Goal: Transaction & Acquisition: Purchase product/service

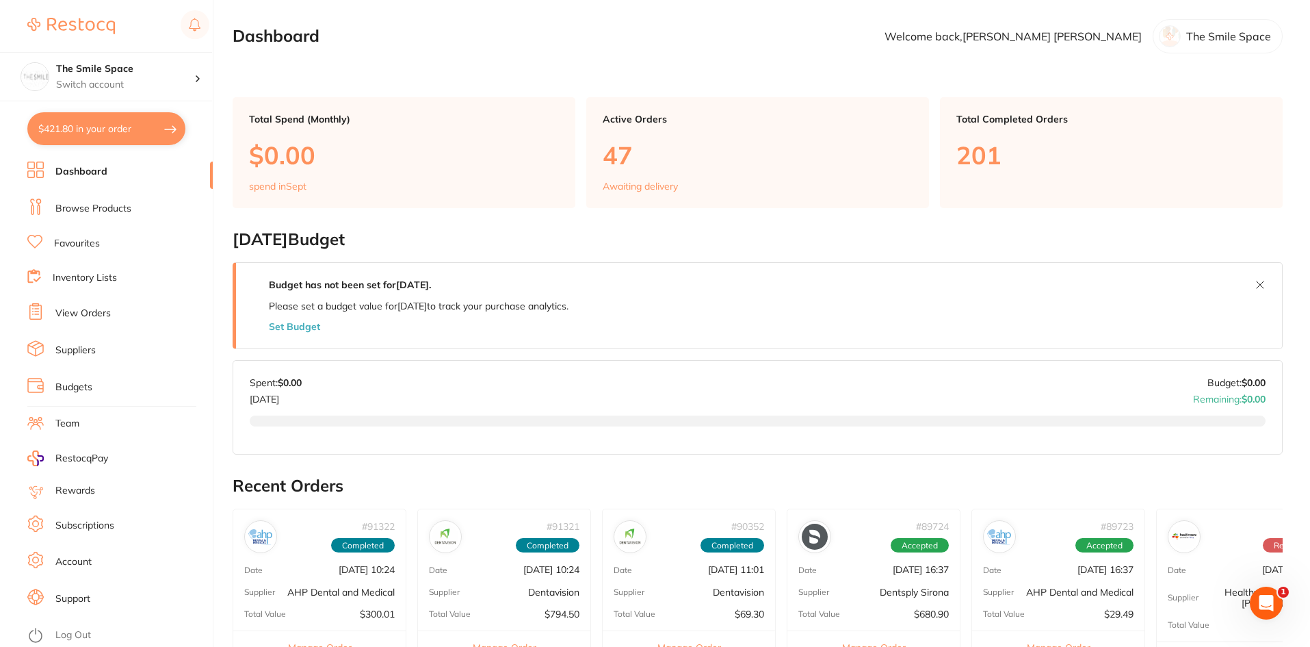
click at [92, 204] on link "Browse Products" at bounding box center [93, 209] width 76 height 14
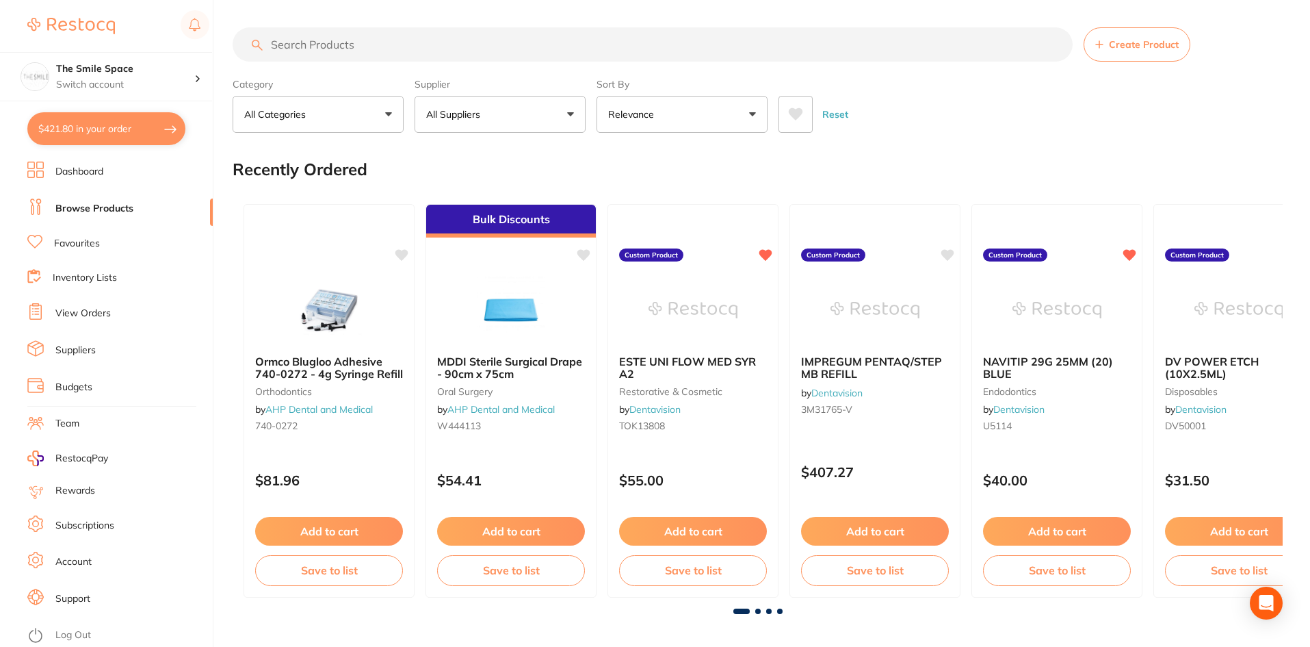
click at [353, 43] on input "search" at bounding box center [653, 44] width 840 height 34
type input "mouthguard boxes"
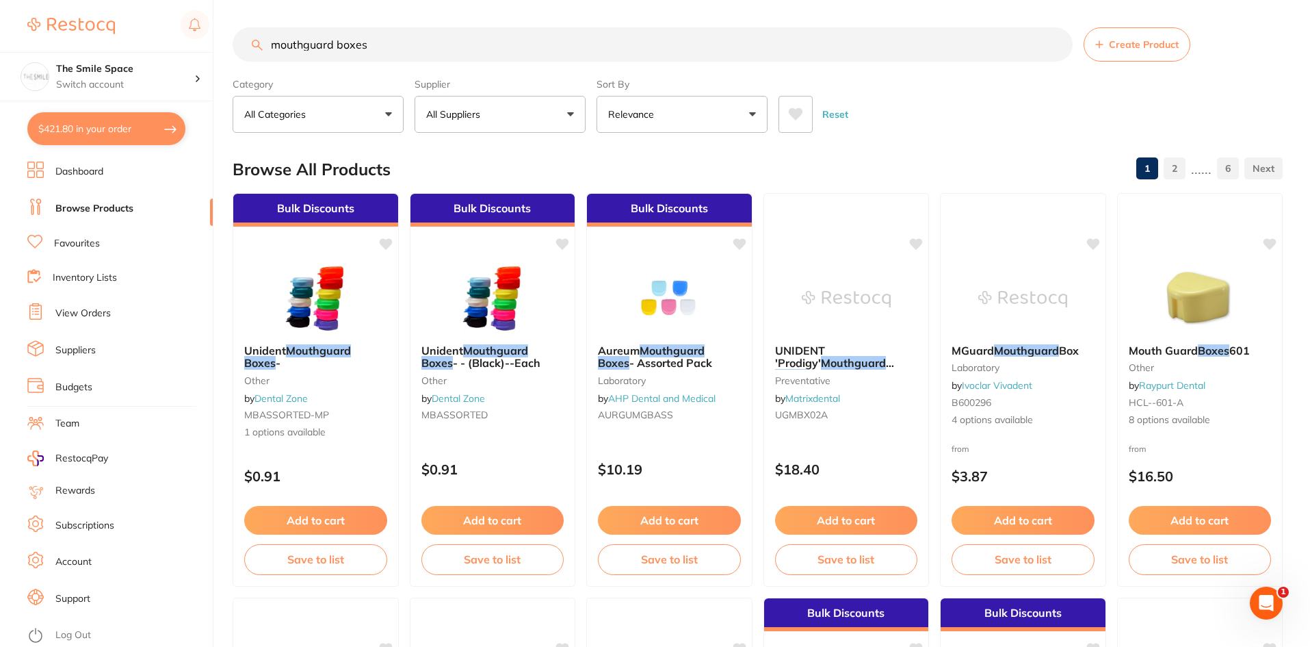
click at [649, 116] on p "Relevance" at bounding box center [633, 114] width 51 height 14
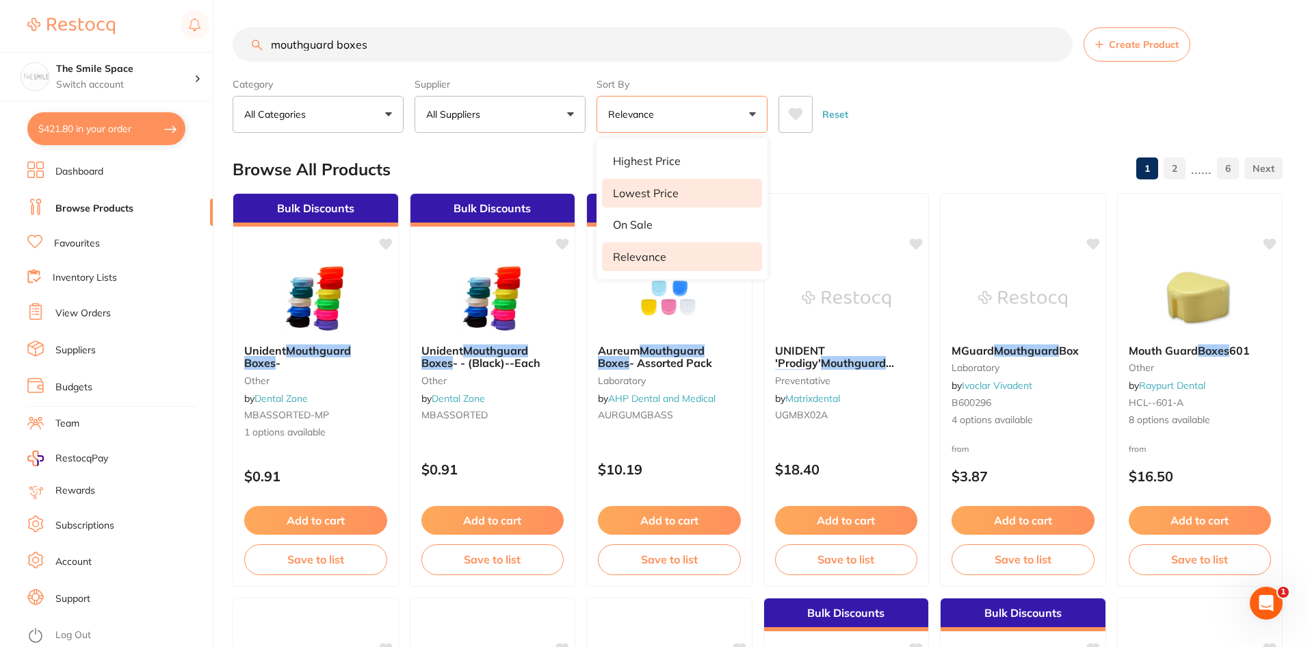
click at [647, 191] on p "Lowest Price" at bounding box center [646, 193] width 66 height 12
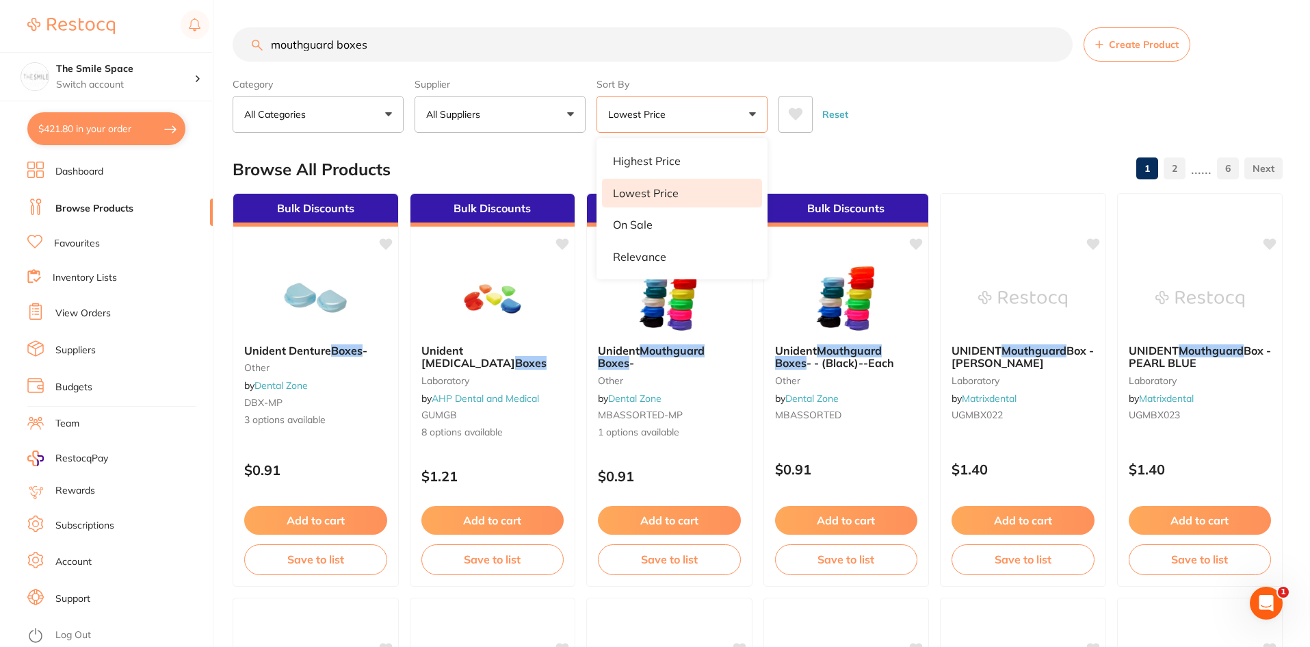
click at [925, 120] on div "Reset" at bounding box center [1025, 109] width 493 height 48
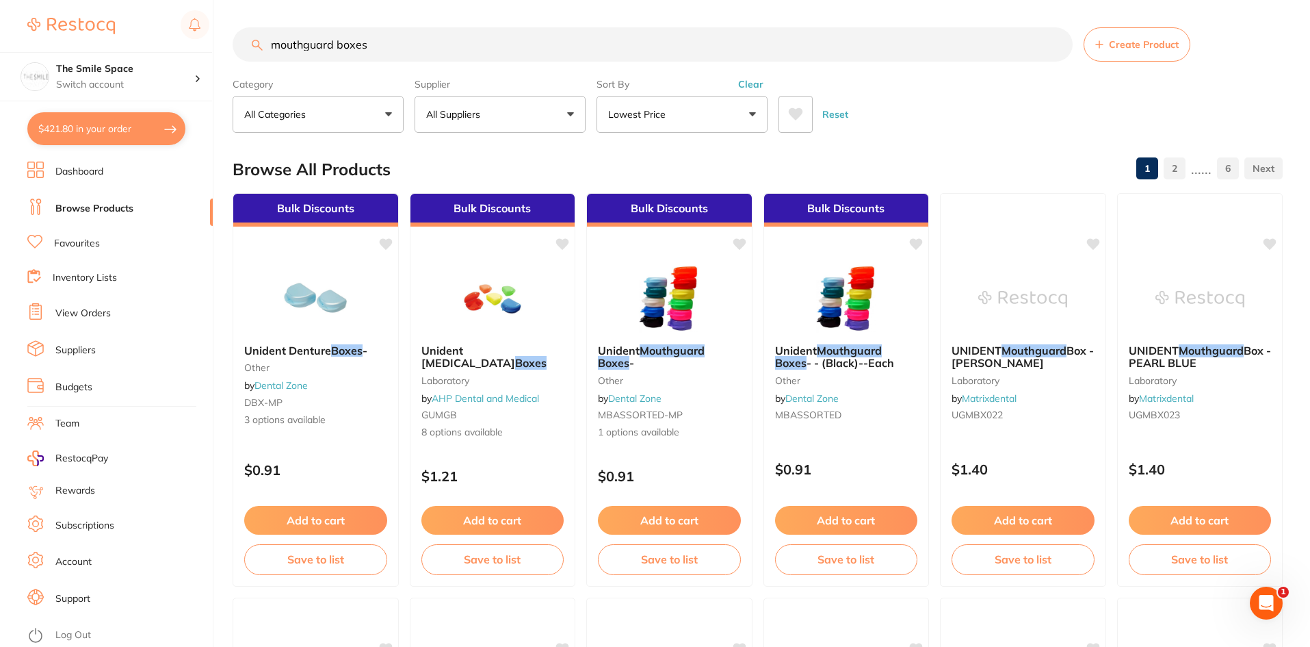
click at [619, 107] on button "Lowest Price" at bounding box center [682, 114] width 171 height 37
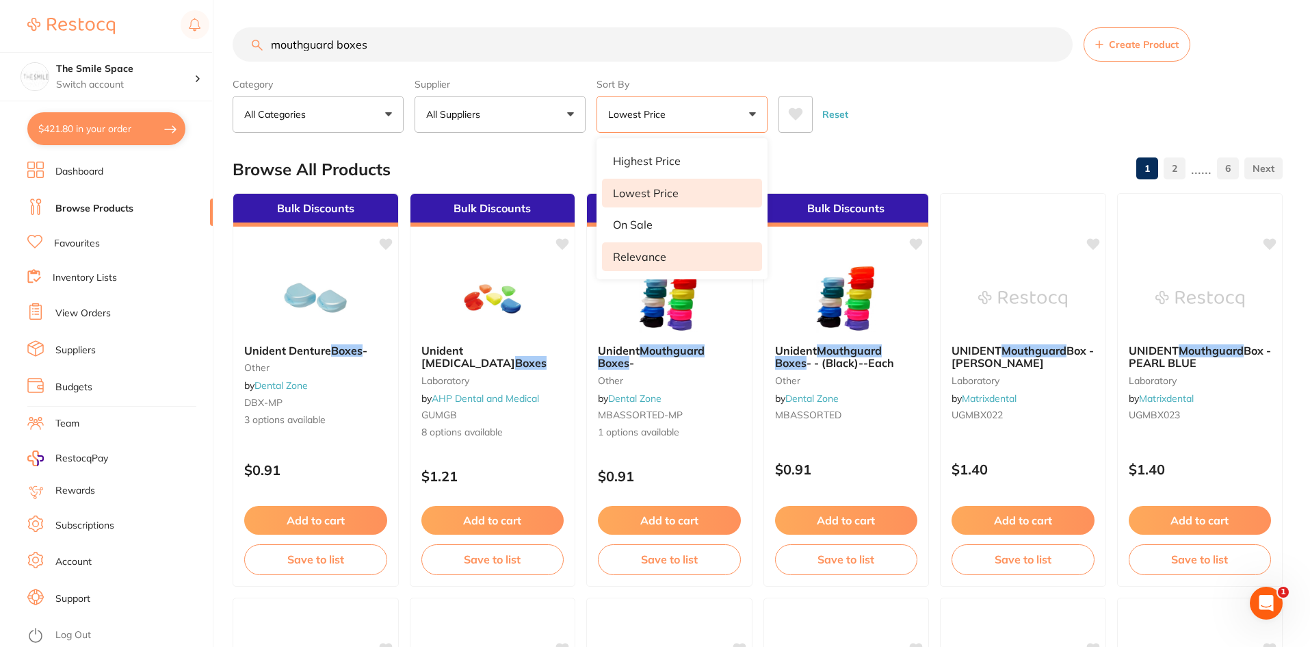
click at [651, 255] on p "Relevance" at bounding box center [639, 256] width 53 height 12
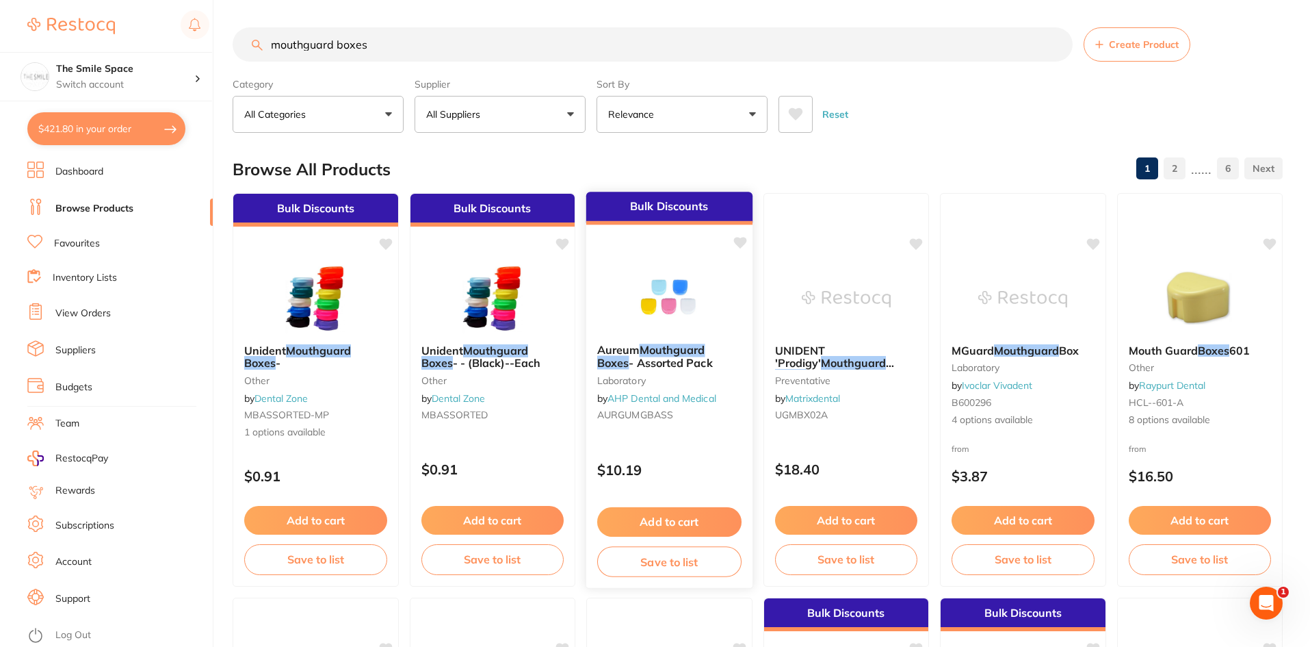
click at [658, 362] on span "- Assorted Pack" at bounding box center [670, 363] width 83 height 14
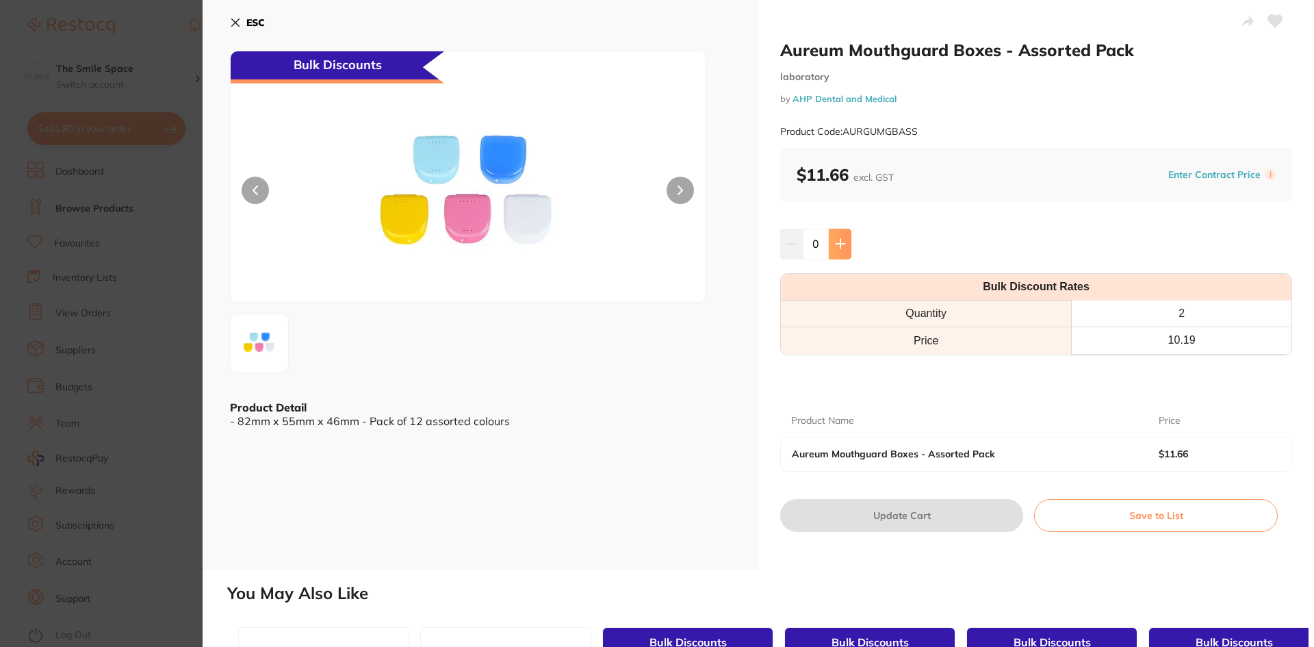
click at [838, 238] on icon at bounding box center [840, 243] width 11 height 11
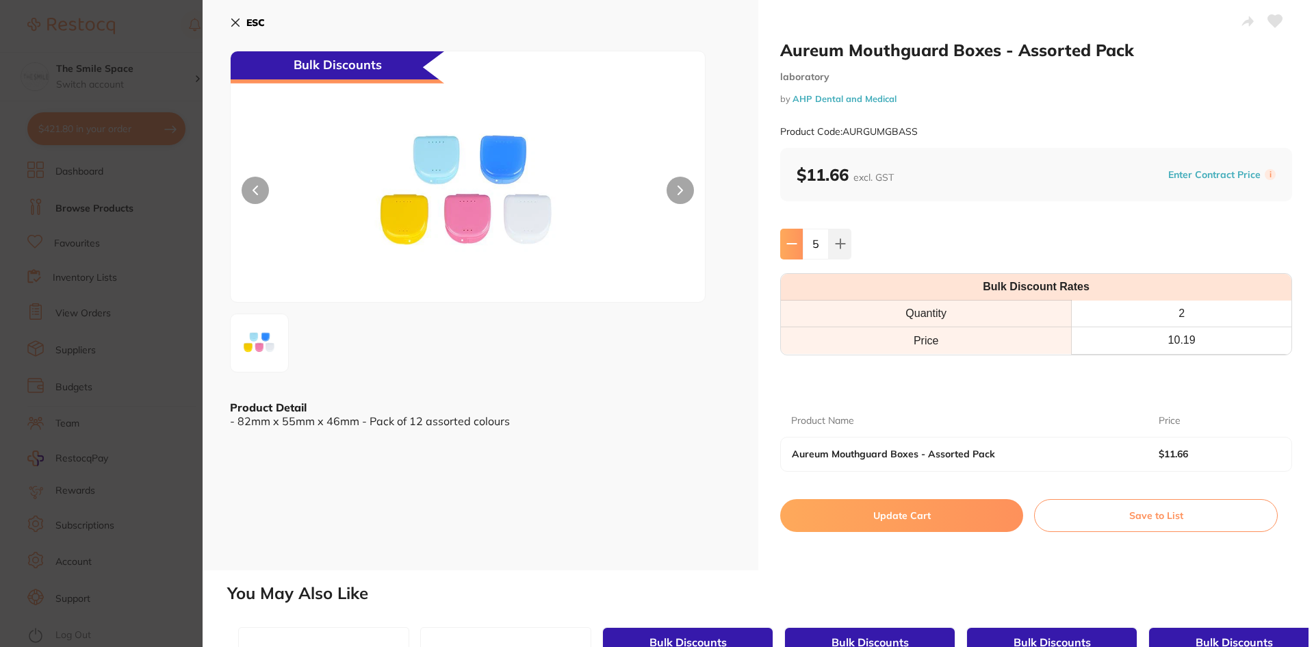
click at [790, 241] on icon at bounding box center [791, 243] width 11 height 11
click at [841, 249] on icon at bounding box center [840, 243] width 11 height 11
type input "4"
click at [932, 510] on button "Update Cart" at bounding box center [901, 515] width 243 height 33
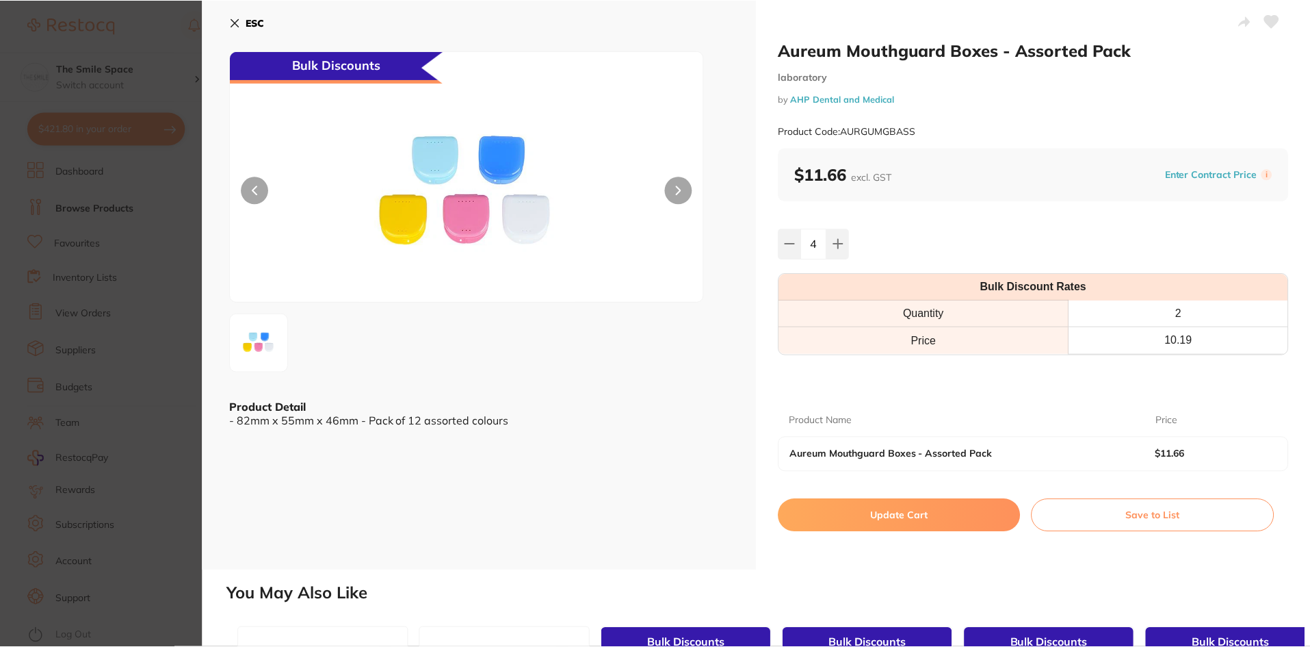
scroll to position [6, 0]
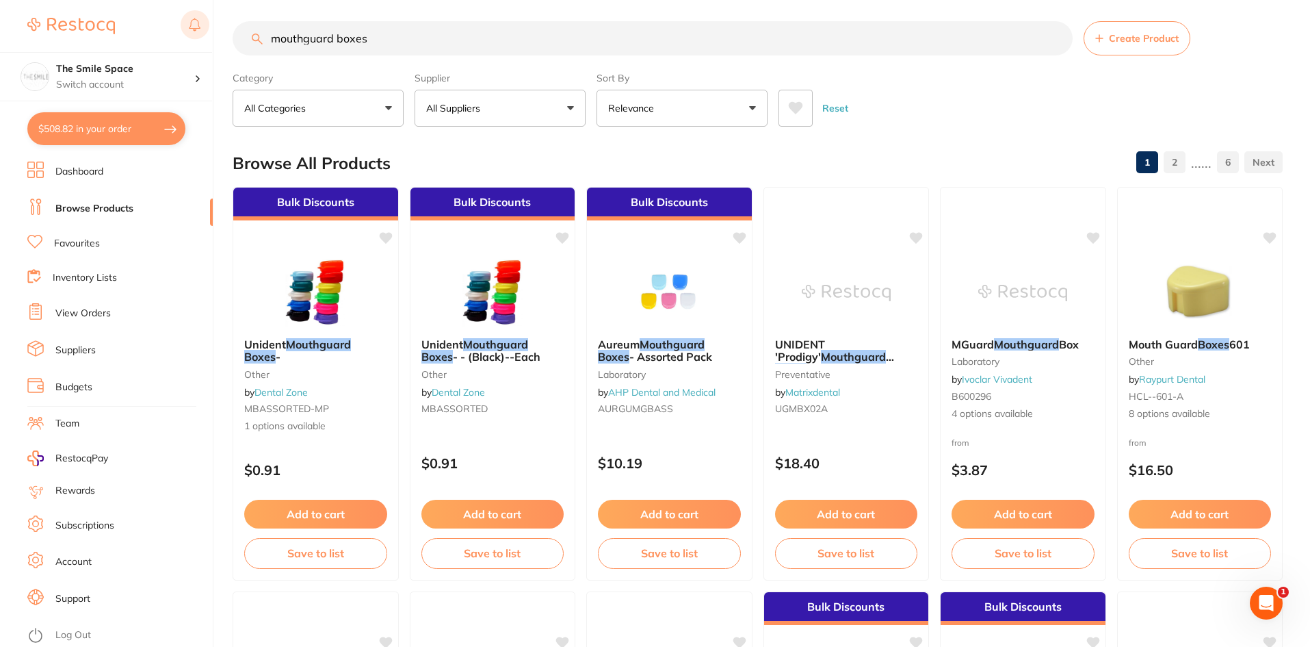
drag, startPoint x: 334, startPoint y: 40, endPoint x: 182, endPoint y: 35, distance: 152.0
click at [182, 35] on div "$508.82 The Smile Space Switch account The Smile Space $508.82 in your order Da…" at bounding box center [655, 317] width 1310 height 647
type input "[MEDICAL_DATA] boxes"
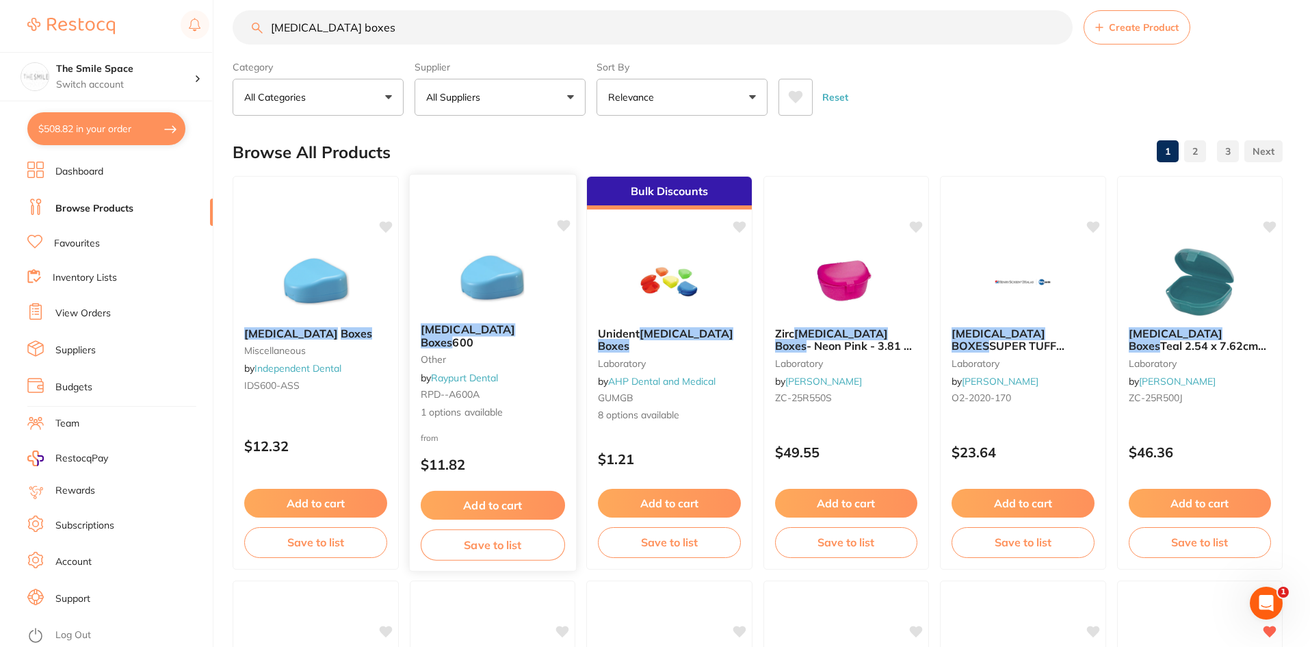
scroll to position [0, 0]
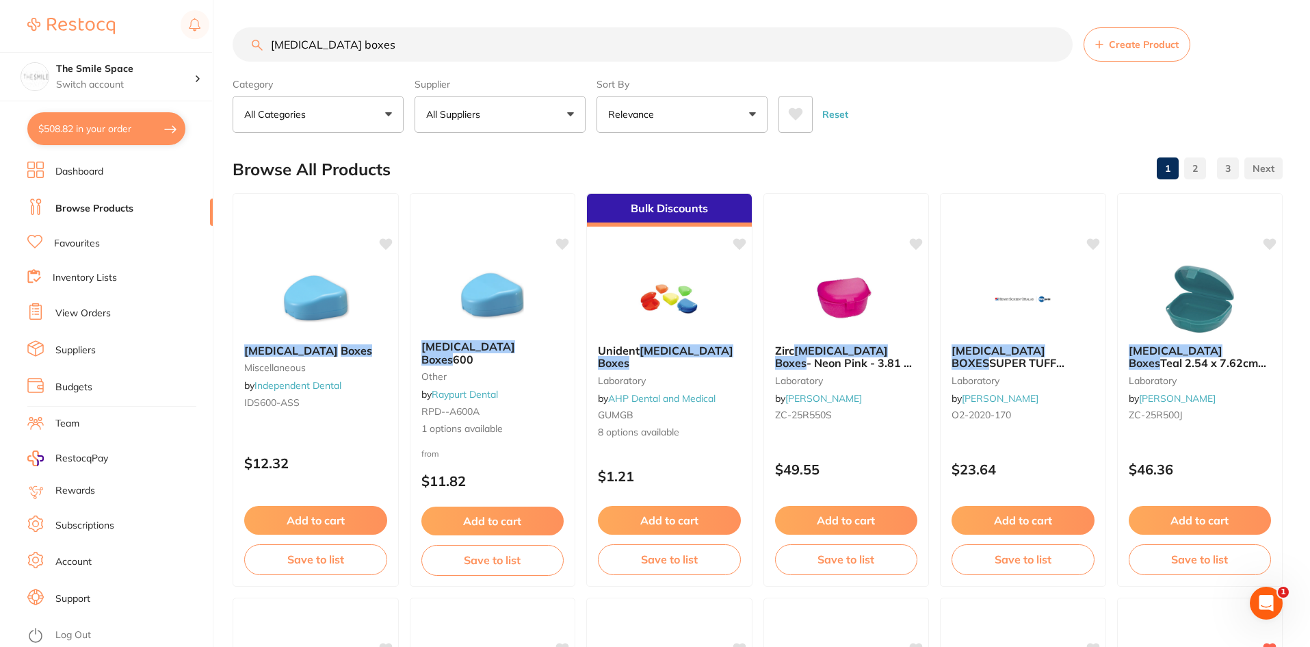
click at [475, 113] on p "All Suppliers" at bounding box center [456, 114] width 60 height 14
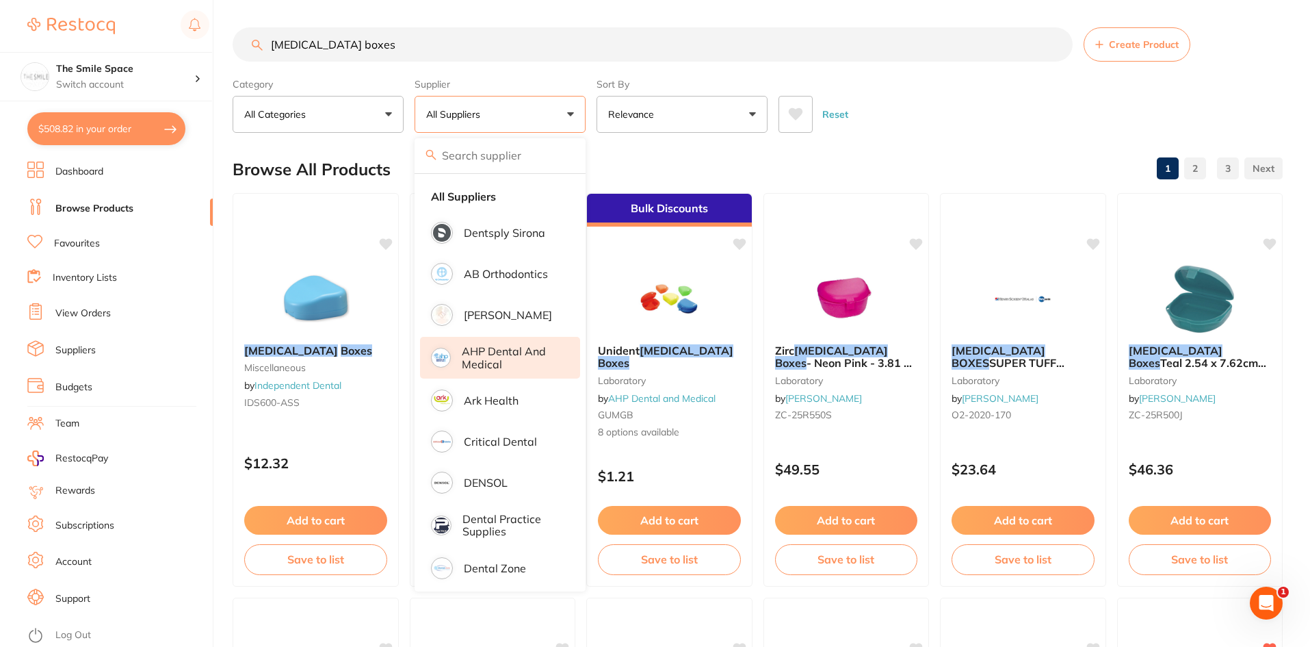
click at [504, 350] on p "AHP Dental and Medical" at bounding box center [511, 357] width 99 height 25
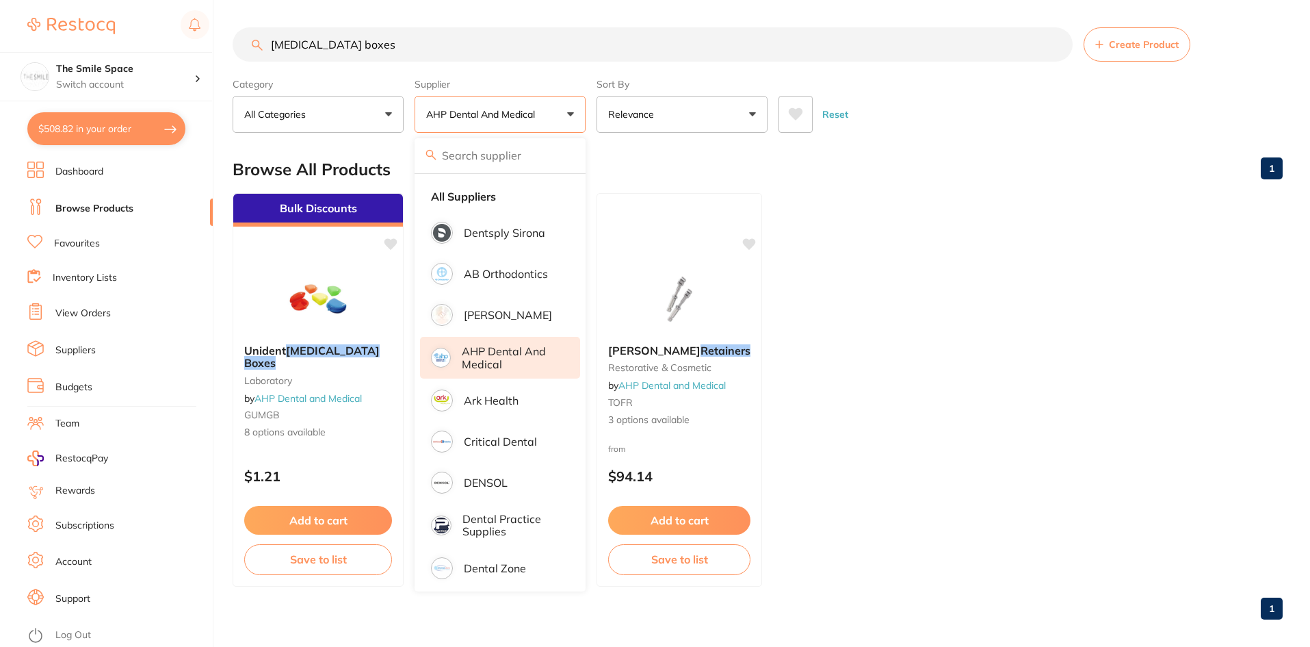
click at [874, 214] on ul "Bulk Discounts Unident [MEDICAL_DATA] Boxes laboratory by AHP Dental and Medica…" at bounding box center [758, 389] width 1050 height 393
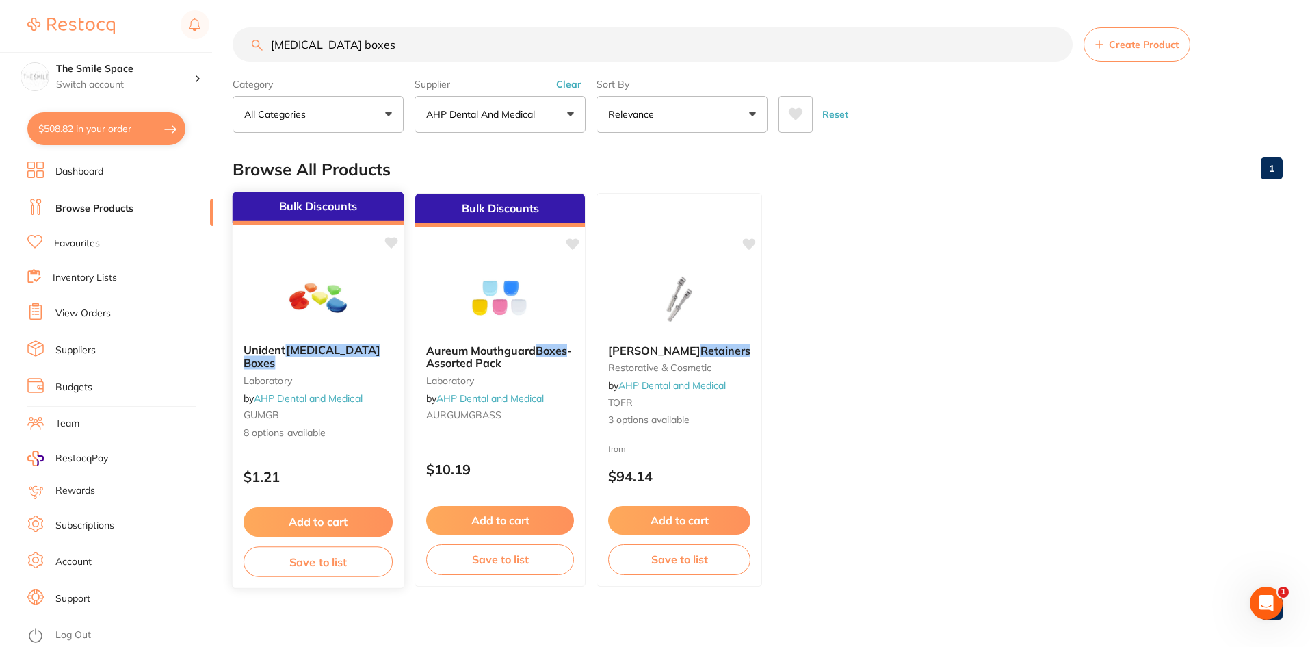
click at [263, 426] on span "8 options available" at bounding box center [318, 433] width 149 height 14
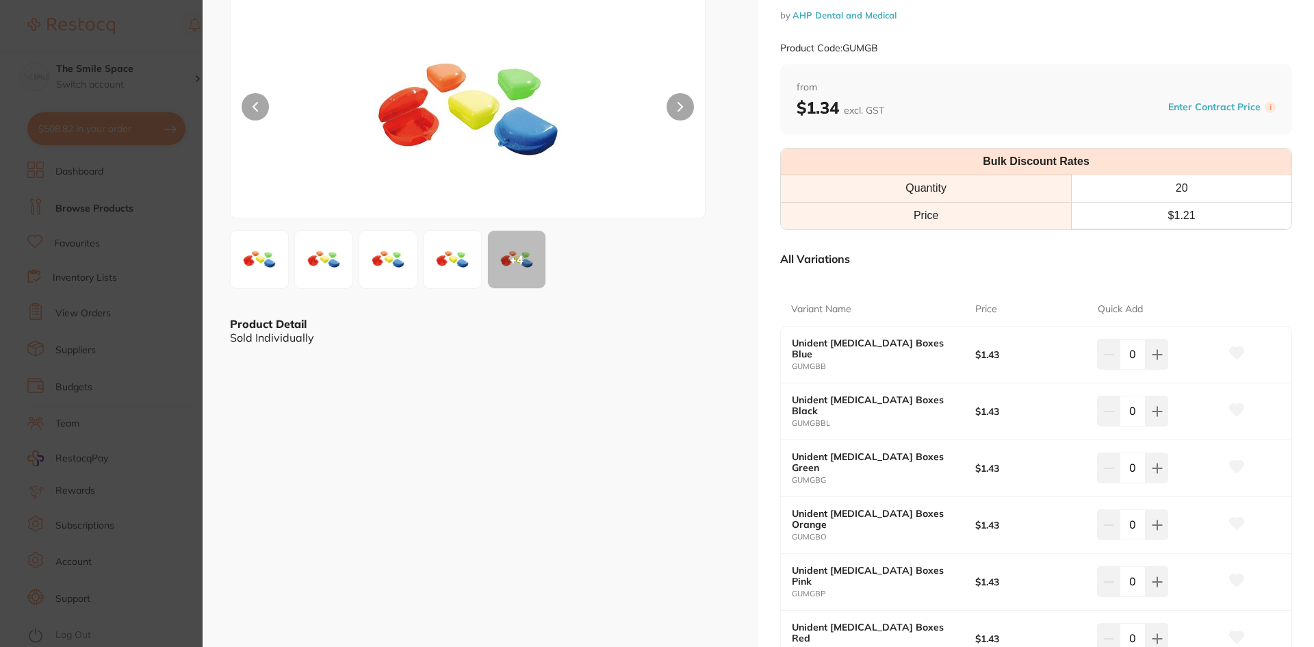
scroll to position [86, 0]
click at [169, 363] on section "Unident [MEDICAL_DATA] Boxes laboratory by AHP Dental and Medical Product Code:…" at bounding box center [657, 323] width 1314 height 647
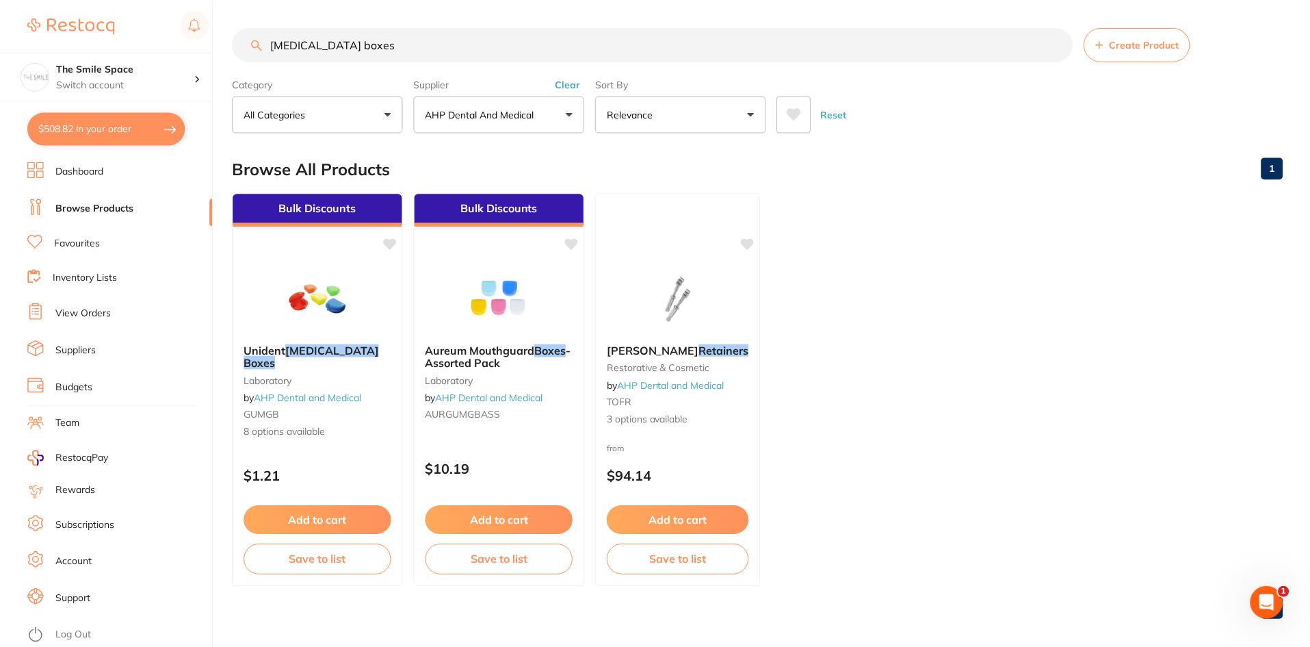
scroll to position [1, 0]
click at [492, 116] on p "AHP Dental and Medical" at bounding box center [483, 114] width 114 height 14
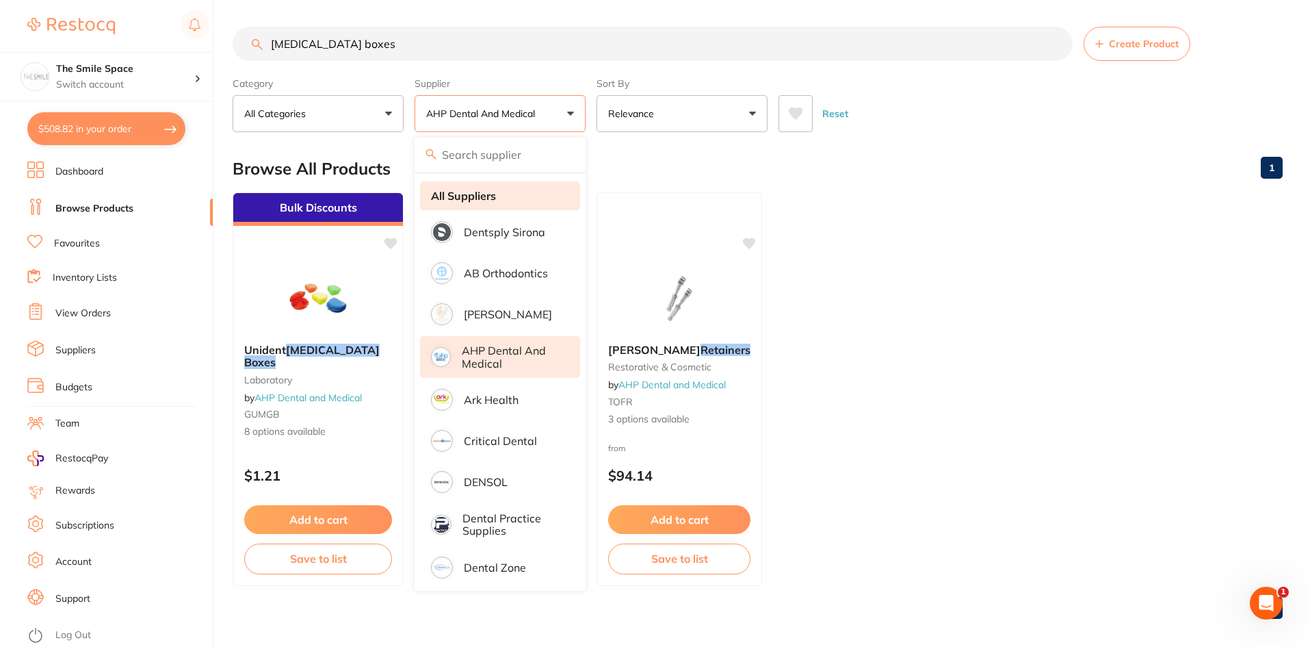
click at [463, 196] on strong "All Suppliers" at bounding box center [463, 196] width 65 height 12
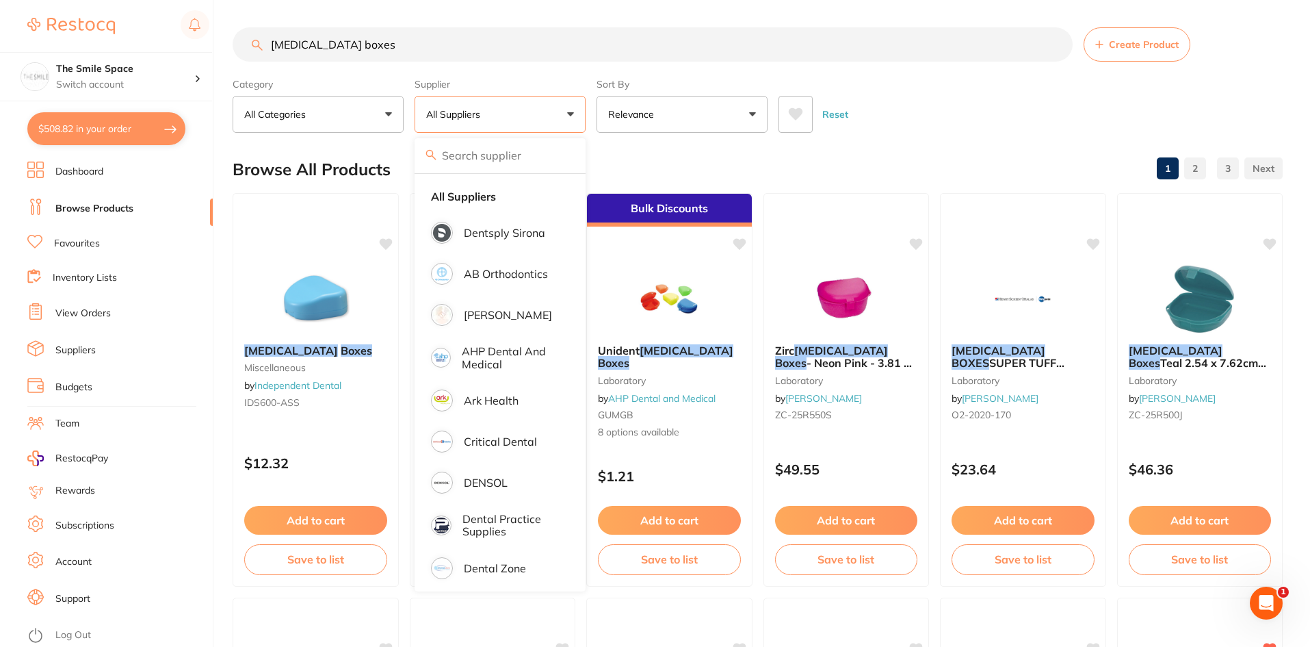
scroll to position [0, 0]
